Goal: Task Accomplishment & Management: Use online tool/utility

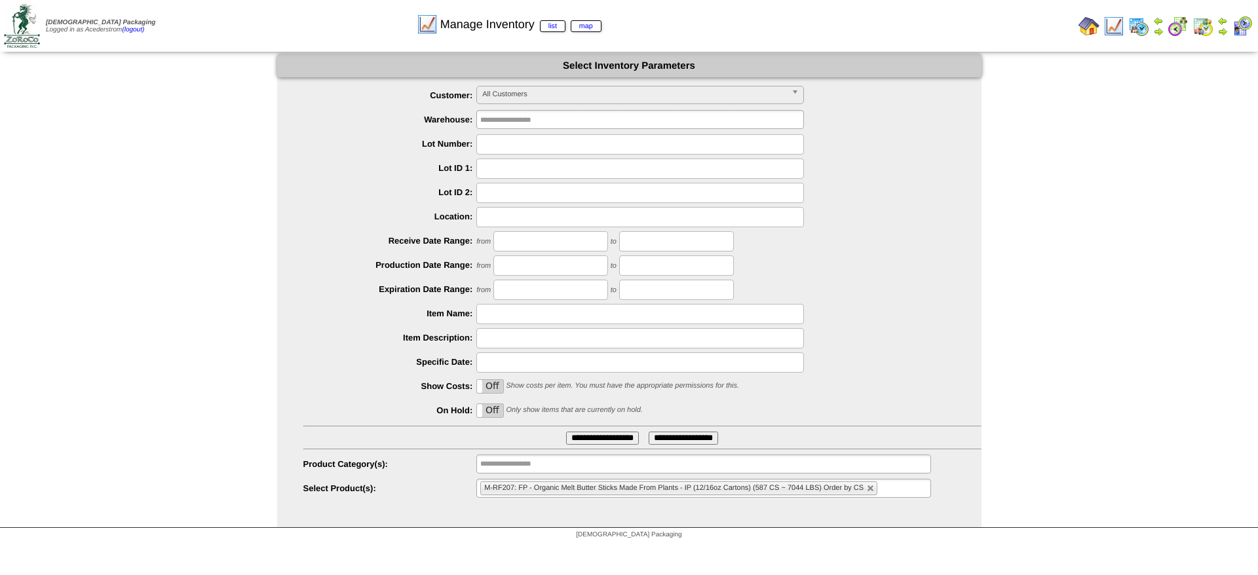
click at [379, 362] on label "Specific Date:" at bounding box center [390, 362] width 174 height 10
click at [1216, 30] on td at bounding box center [1222, 26] width 13 height 24
click at [1220, 28] on img at bounding box center [1222, 31] width 10 height 10
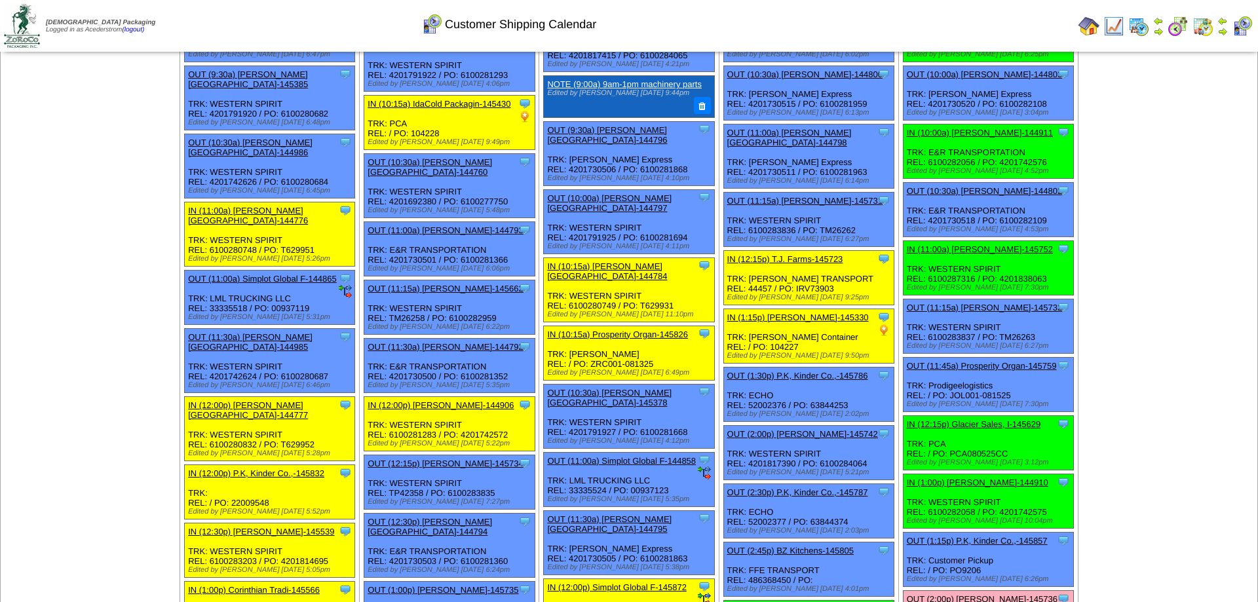
scroll to position [334, 0]
click at [1140, 27] on img at bounding box center [1138, 26] width 21 height 21
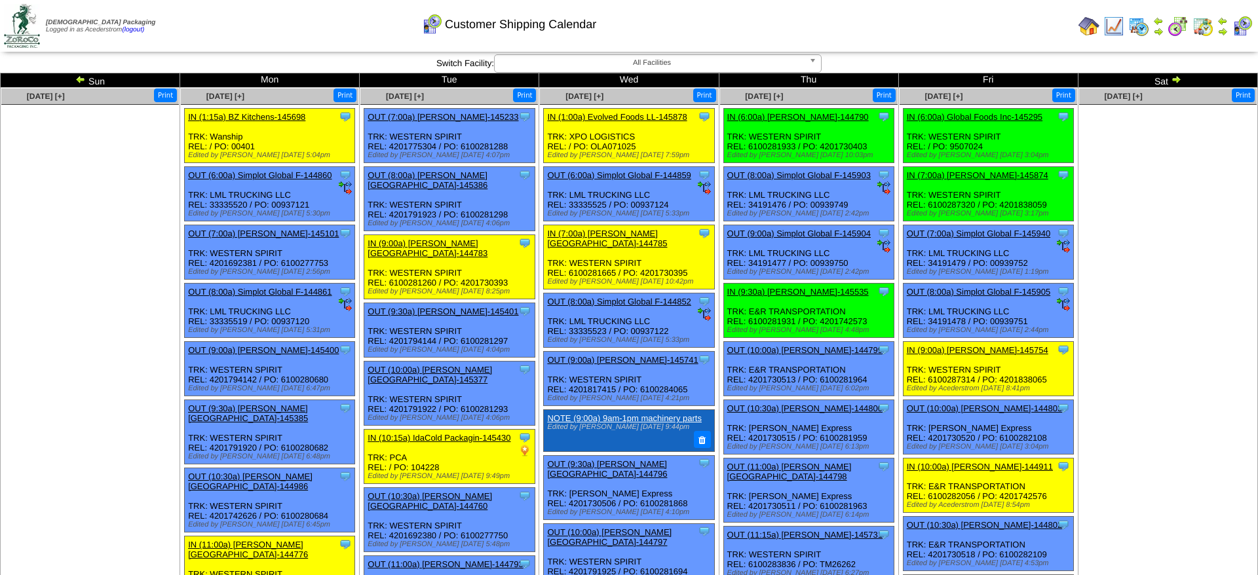
click at [1121, 257] on ul at bounding box center [1168, 203] width 178 height 196
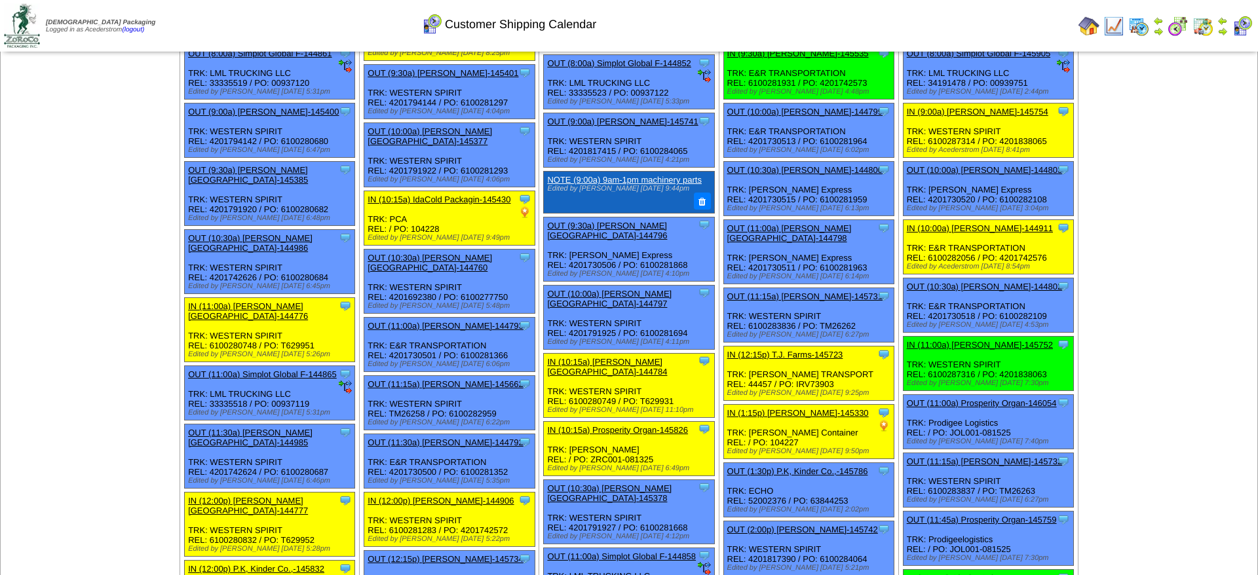
scroll to position [334, 0]
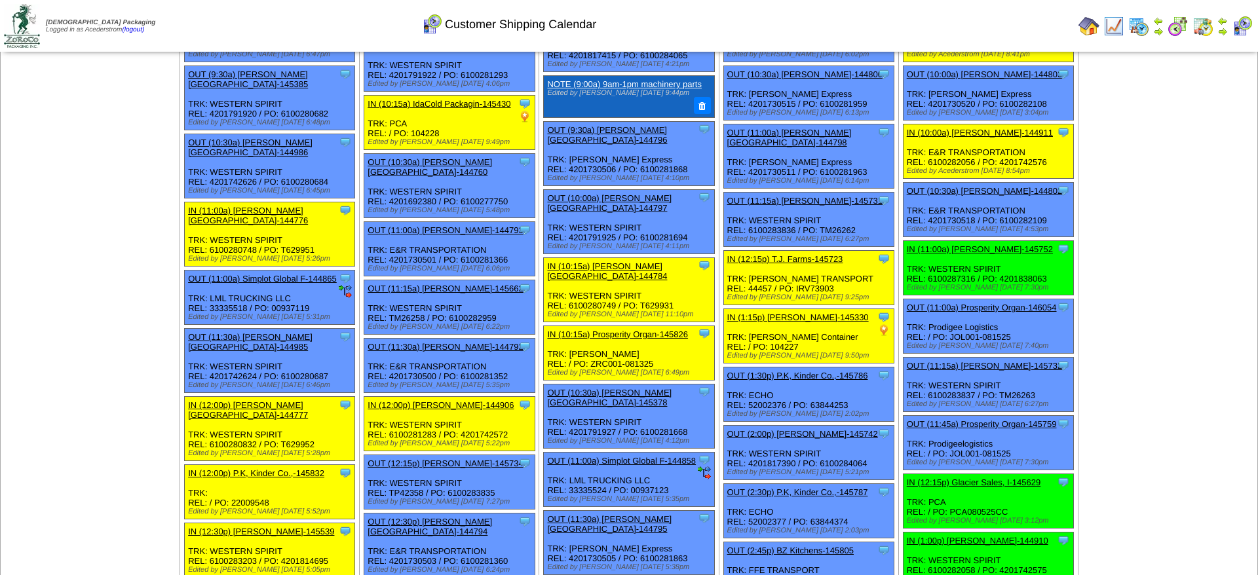
click at [1225, 26] on td at bounding box center [1222, 26] width 13 height 24
click at [1224, 33] on img at bounding box center [1222, 31] width 10 height 10
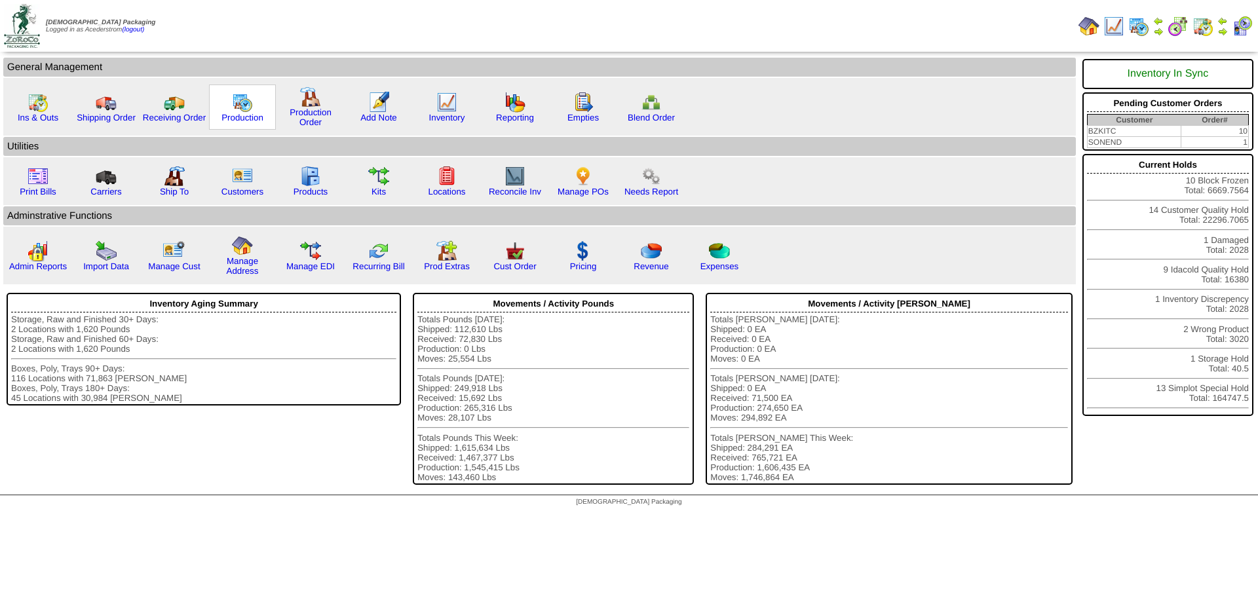
click at [239, 101] on img at bounding box center [242, 102] width 21 height 21
click at [445, 107] on img at bounding box center [446, 102] width 21 height 21
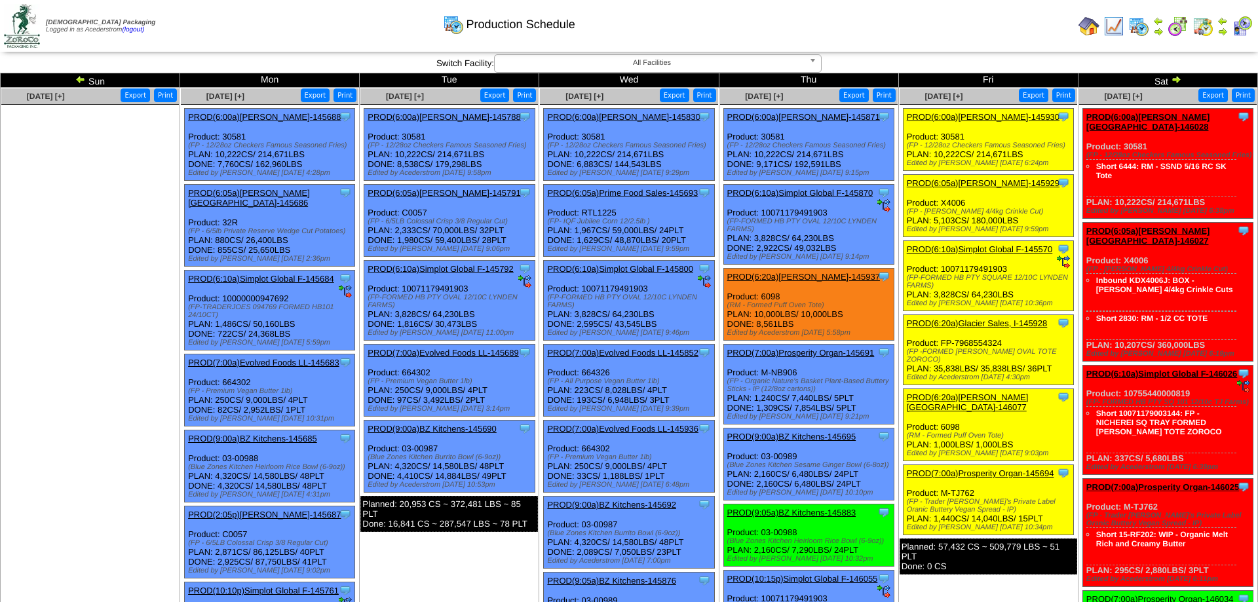
click at [964, 417] on div "Clone Item PROD(6:20a)Lamb-Weston-146077 Lamb-Weston ScheduleID: 146077 19698 L…" at bounding box center [988, 425] width 170 height 72
click at [963, 409] on link "PROD(6:20a)Lamb-Weston-146077" at bounding box center [968, 402] width 122 height 20
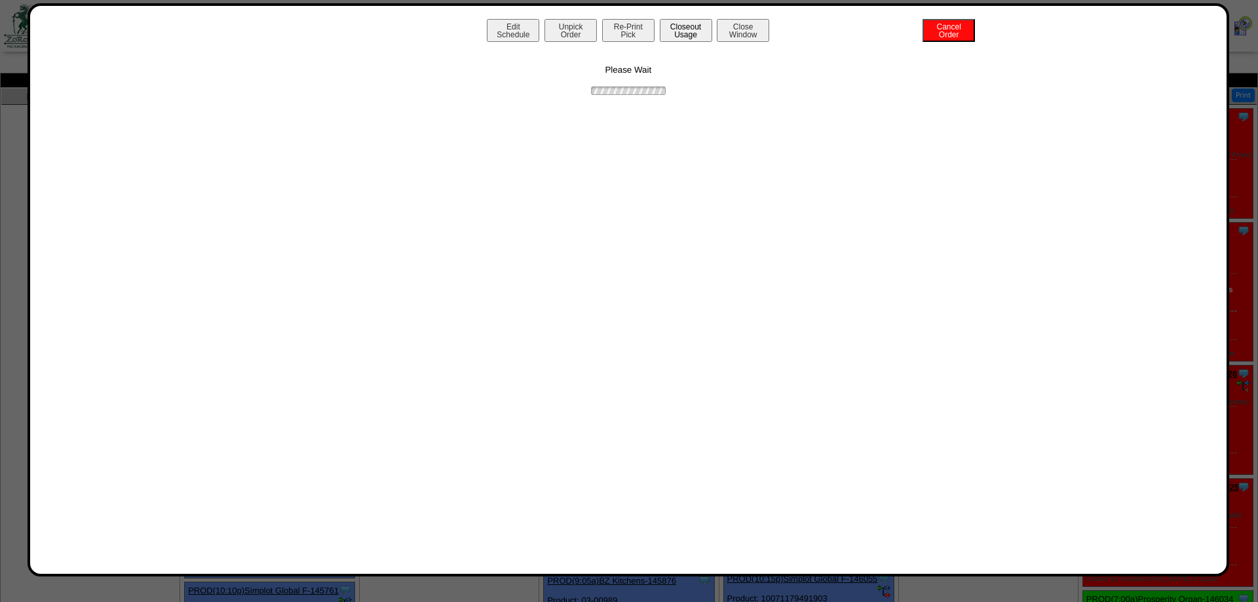
click at [676, 31] on button "Closeout Usage" at bounding box center [686, 30] width 52 height 23
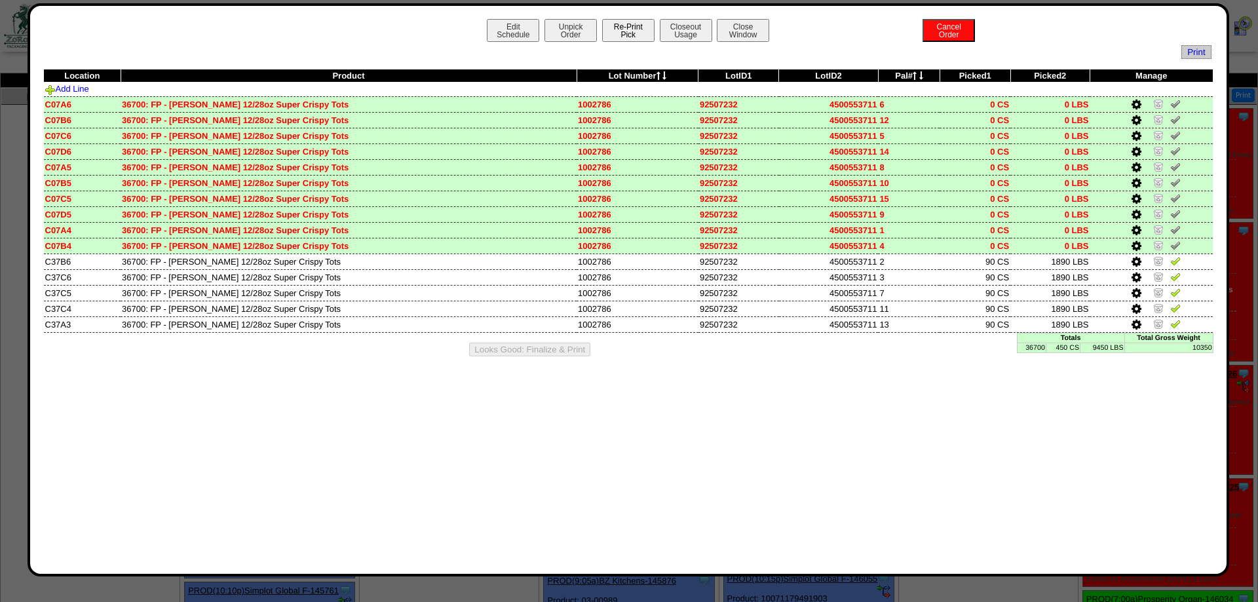
click at [641, 37] on button "Re-Print Pick" at bounding box center [628, 30] width 52 height 23
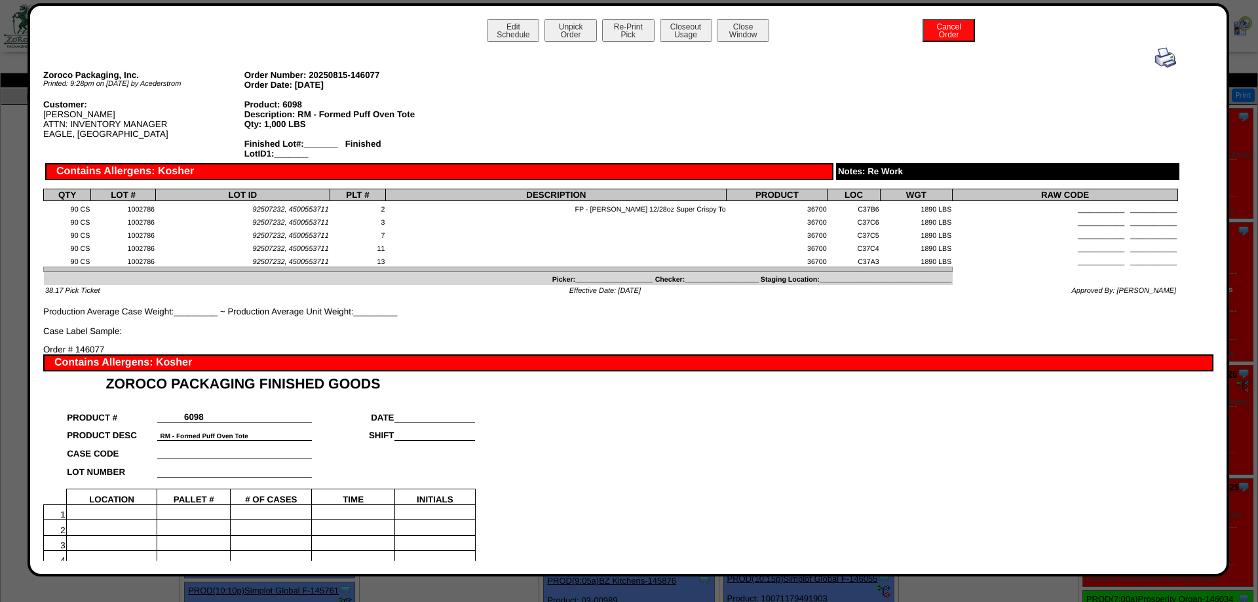
click at [1158, 61] on img at bounding box center [1165, 57] width 21 height 21
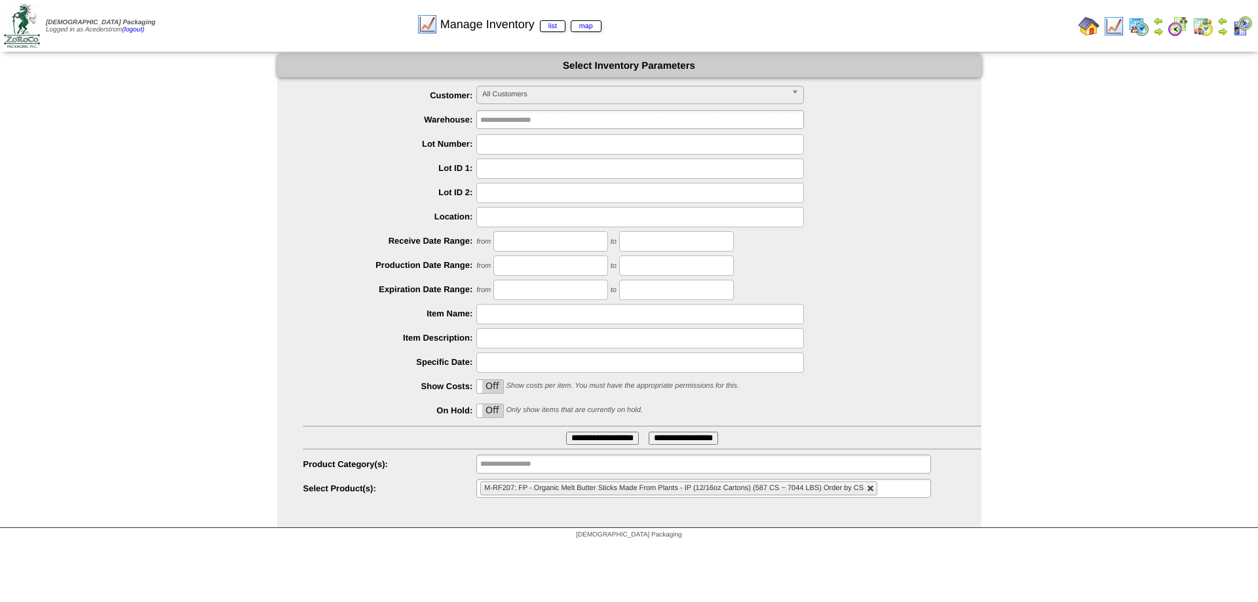
click at [869, 487] on link at bounding box center [871, 489] width 8 height 8
type input "**********"
click at [901, 398] on ul "**********" at bounding box center [629, 292] width 704 height 413
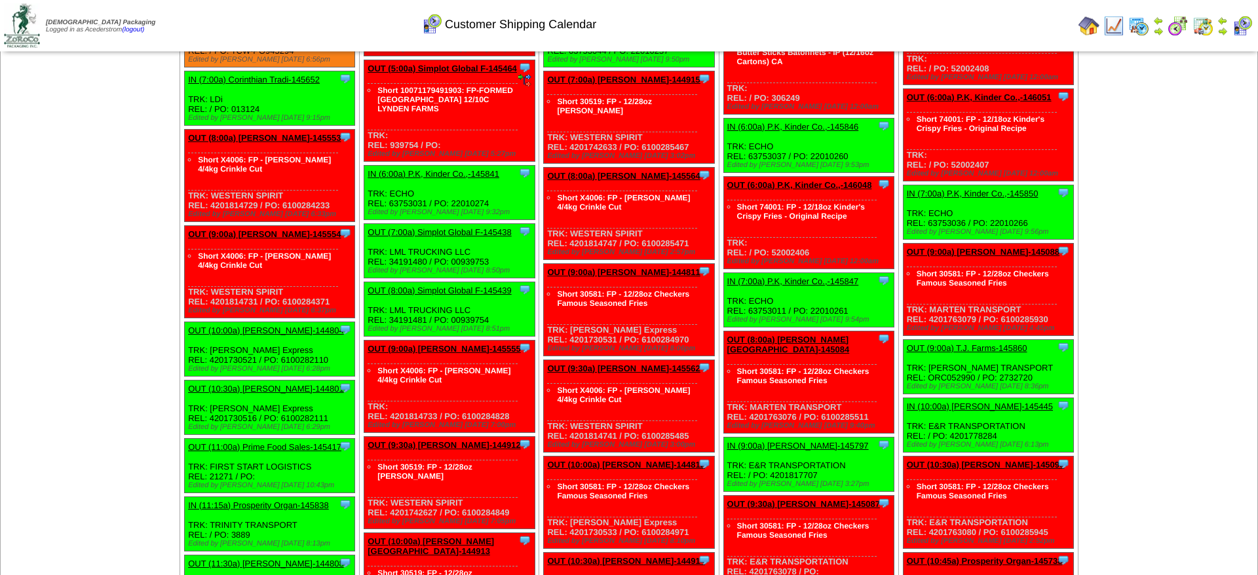
scroll to position [2606, 0]
